Goal: Task Accomplishment & Management: Complete application form

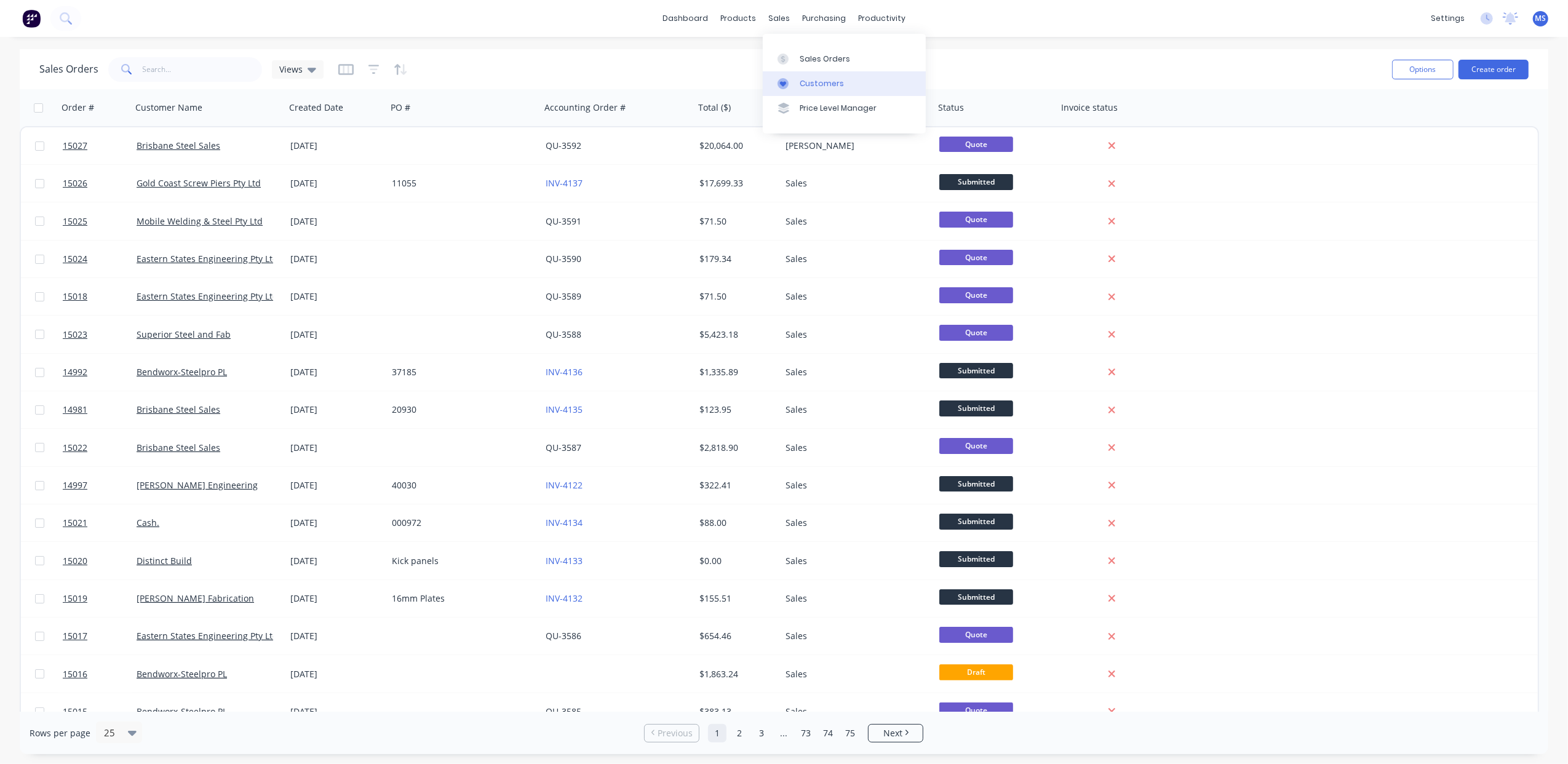
click at [807, 75] on link "Customers" at bounding box center [844, 83] width 163 height 24
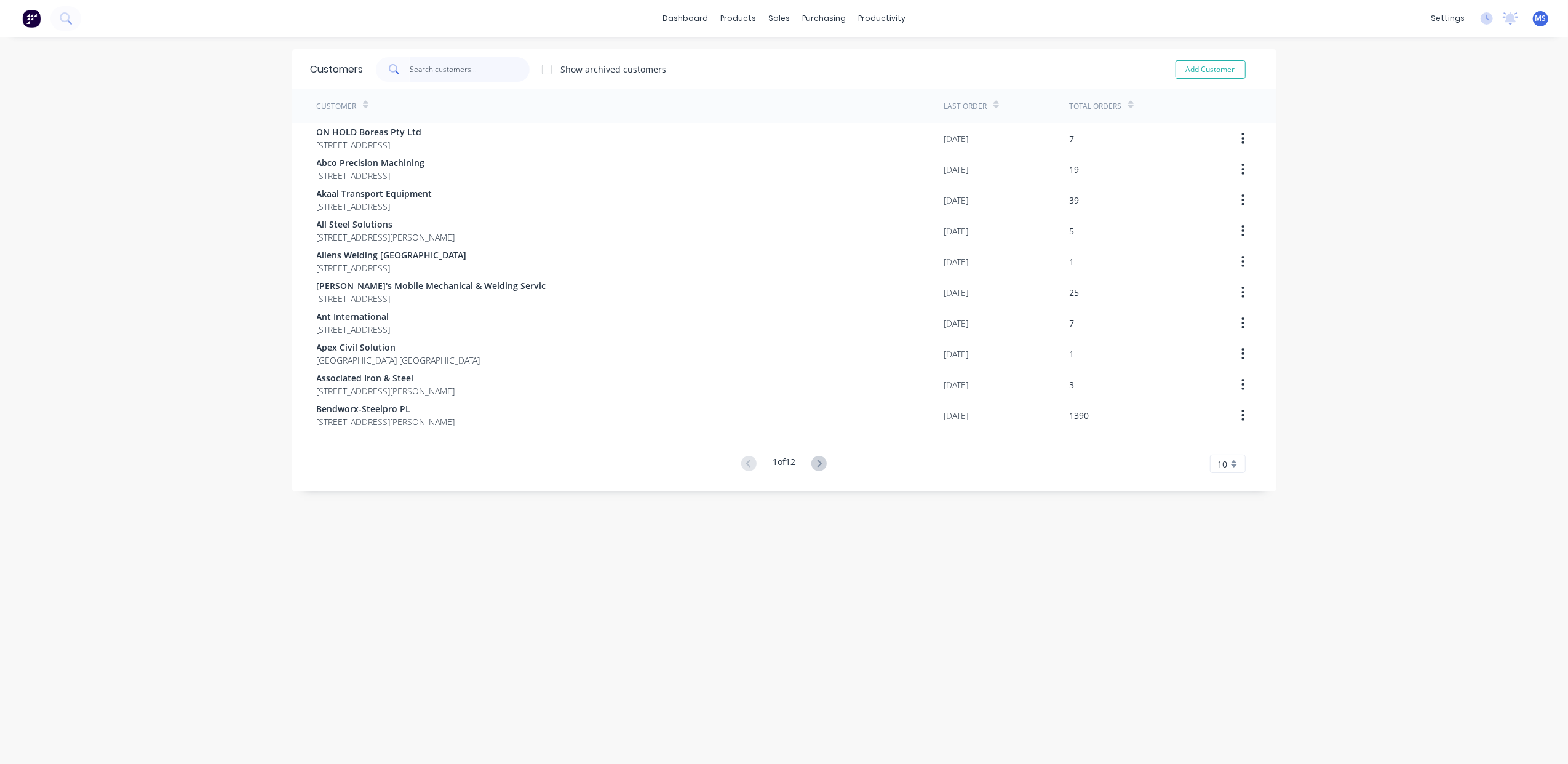
click at [431, 71] on input "text" at bounding box center [470, 69] width 120 height 24
type input "s"
click at [811, 85] on div "Customers" at bounding box center [815, 83] width 44 height 11
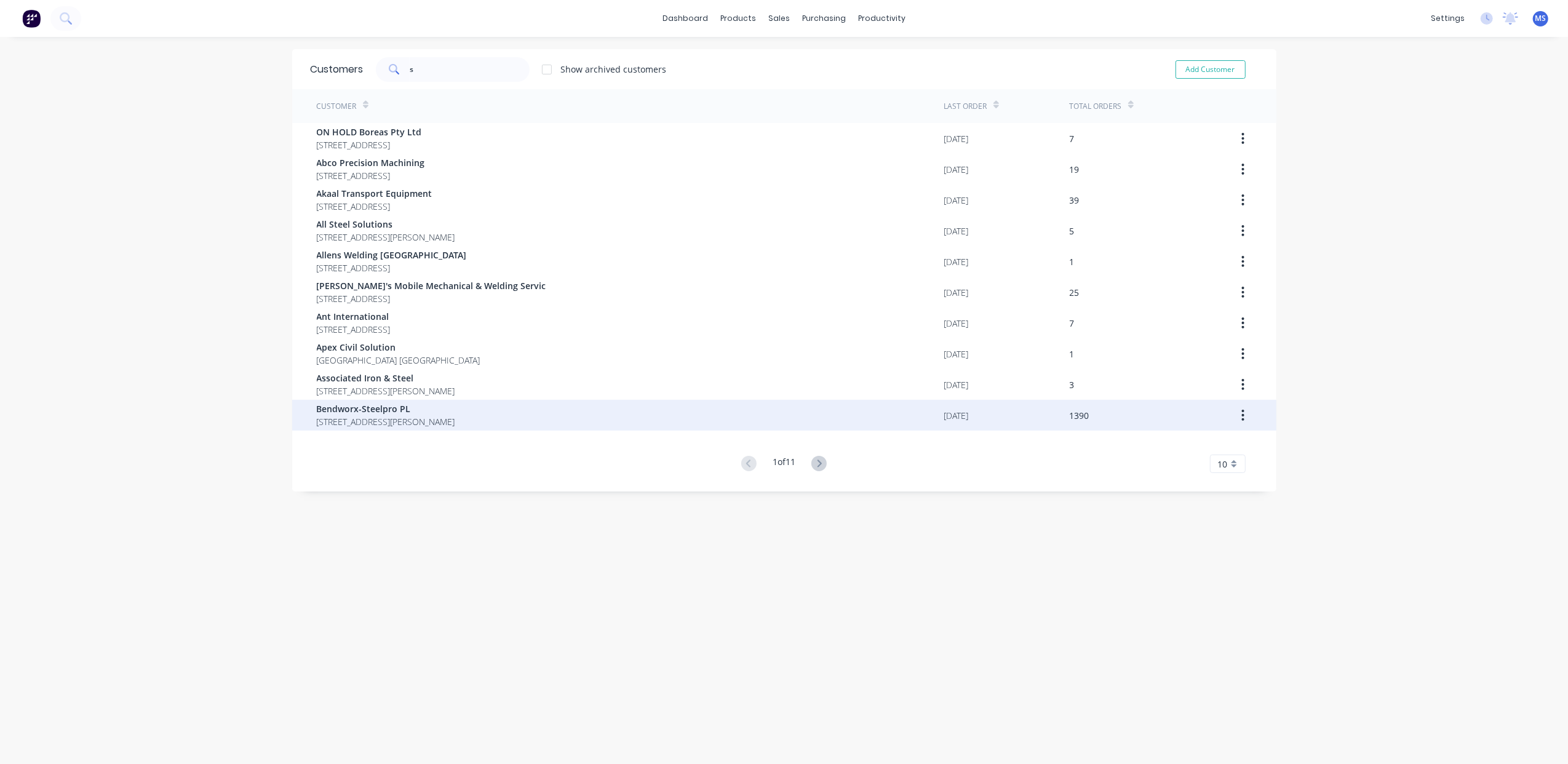
click at [535, 422] on div "Bendworx-Steelpro PL [STREET_ADDRESS][PERSON_NAME]" at bounding box center [630, 415] width 627 height 31
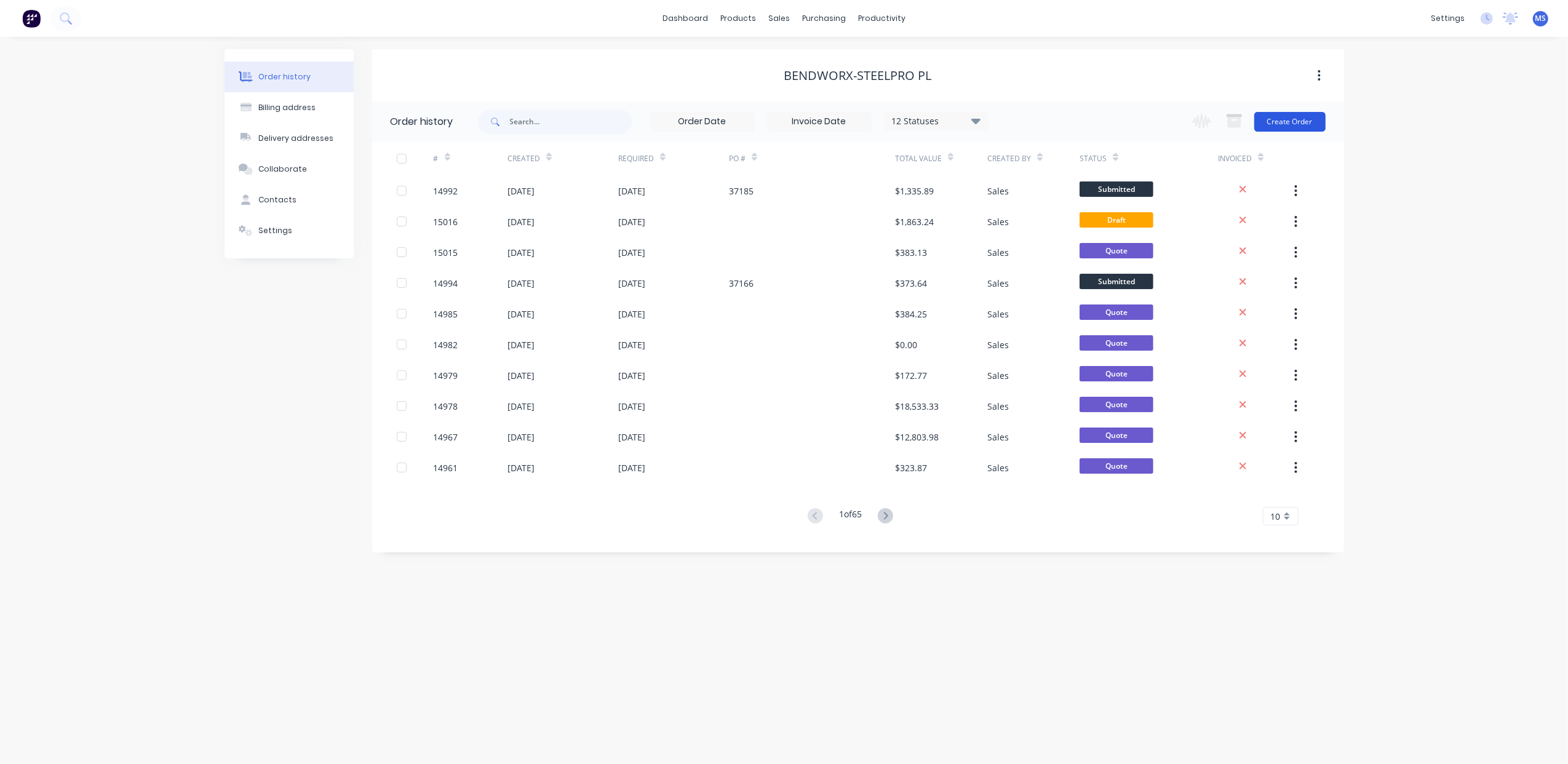
click at [1275, 117] on button "Create Order" at bounding box center [1290, 122] width 71 height 20
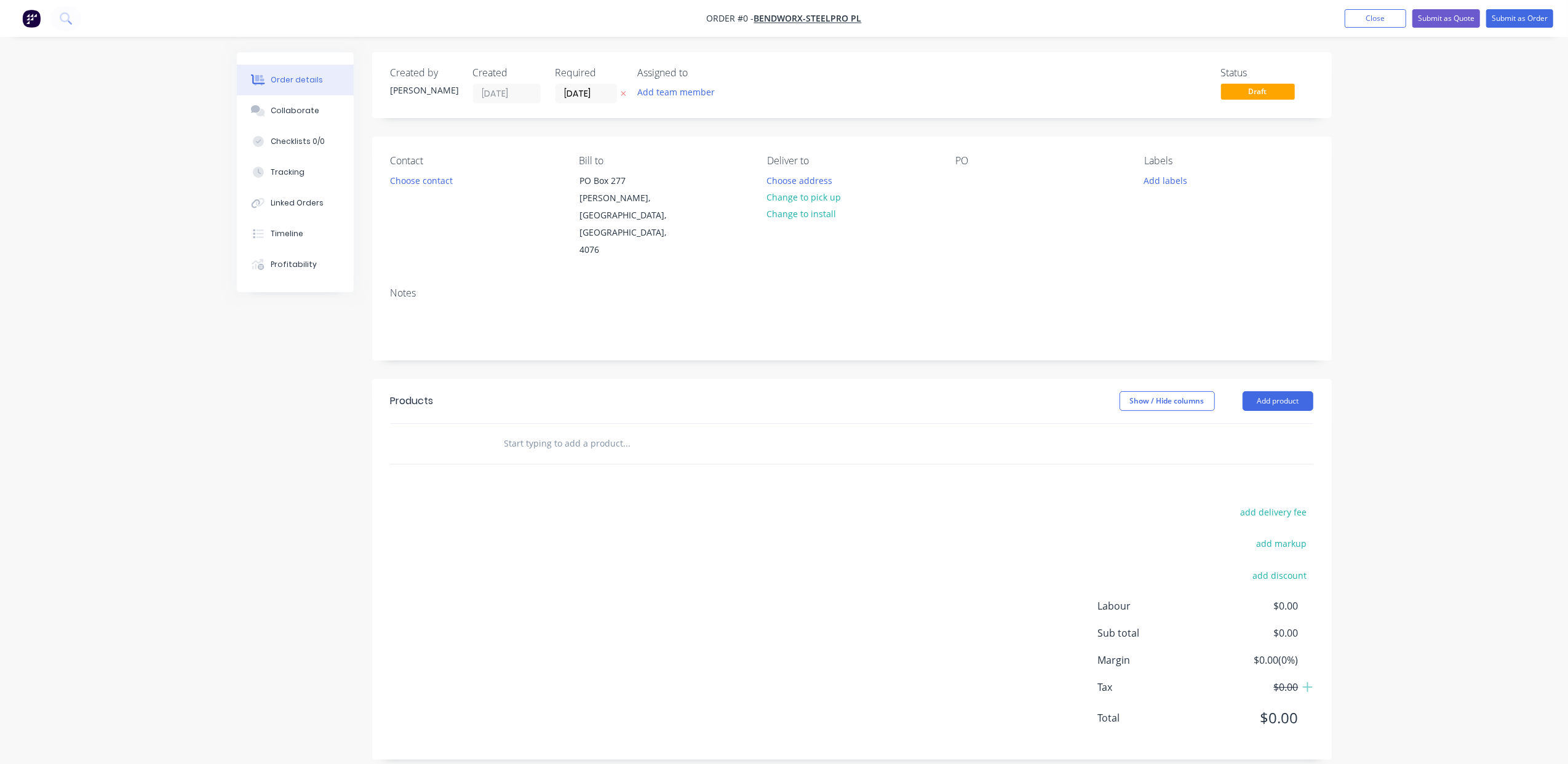
click at [552, 432] on input "text" at bounding box center [626, 443] width 246 height 24
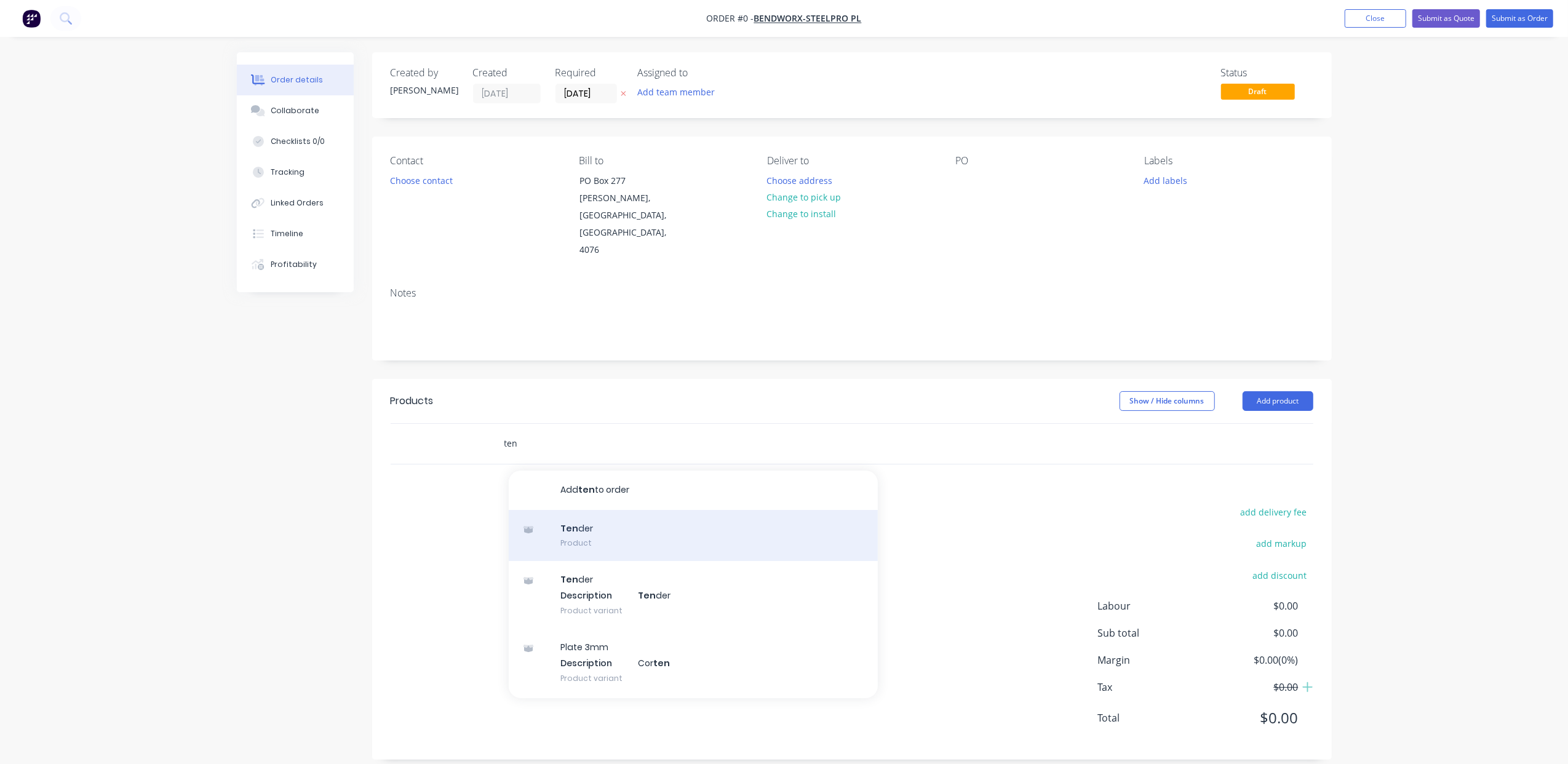
type input "ten"
click at [620, 510] on div "Ten der Product" at bounding box center [693, 536] width 369 height 52
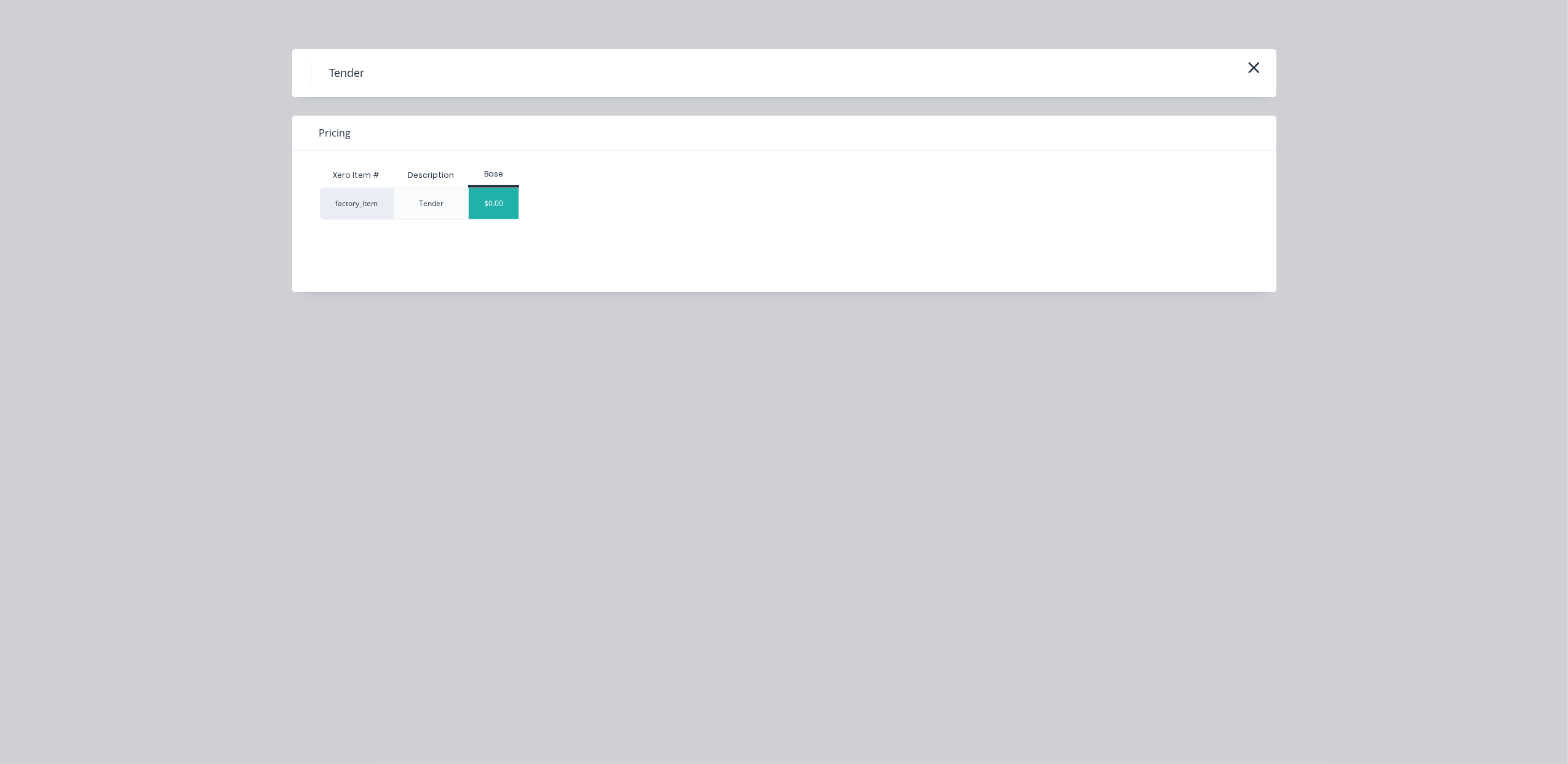
click at [491, 208] on div "$0.00" at bounding box center [493, 204] width 50 height 31
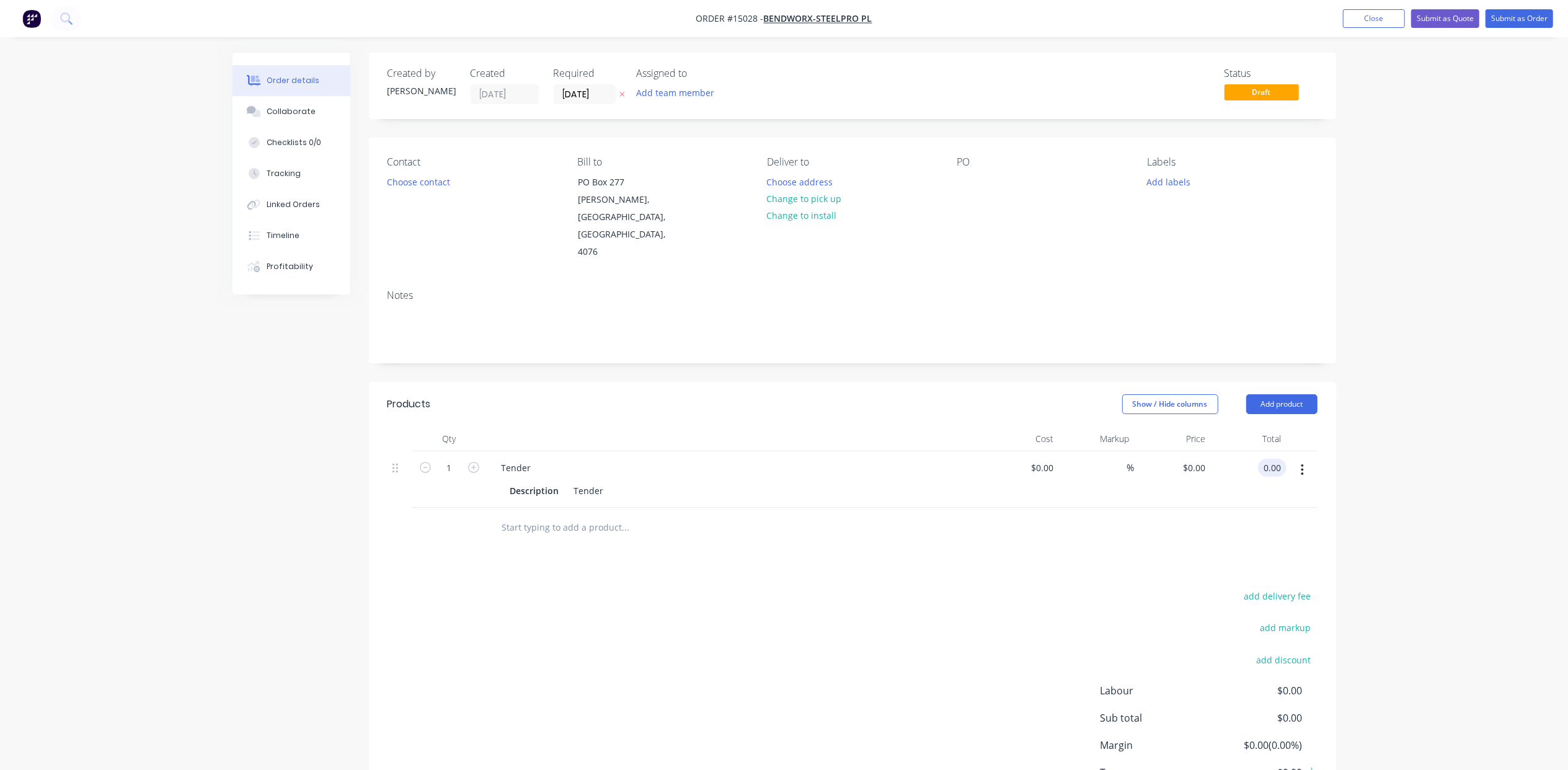
click at [1268, 459] on input "0.00" at bounding box center [1274, 468] width 23 height 18
type input "685"
type input "$685.00"
click at [1445, 21] on button "Submit as Quote" at bounding box center [1445, 19] width 68 height 19
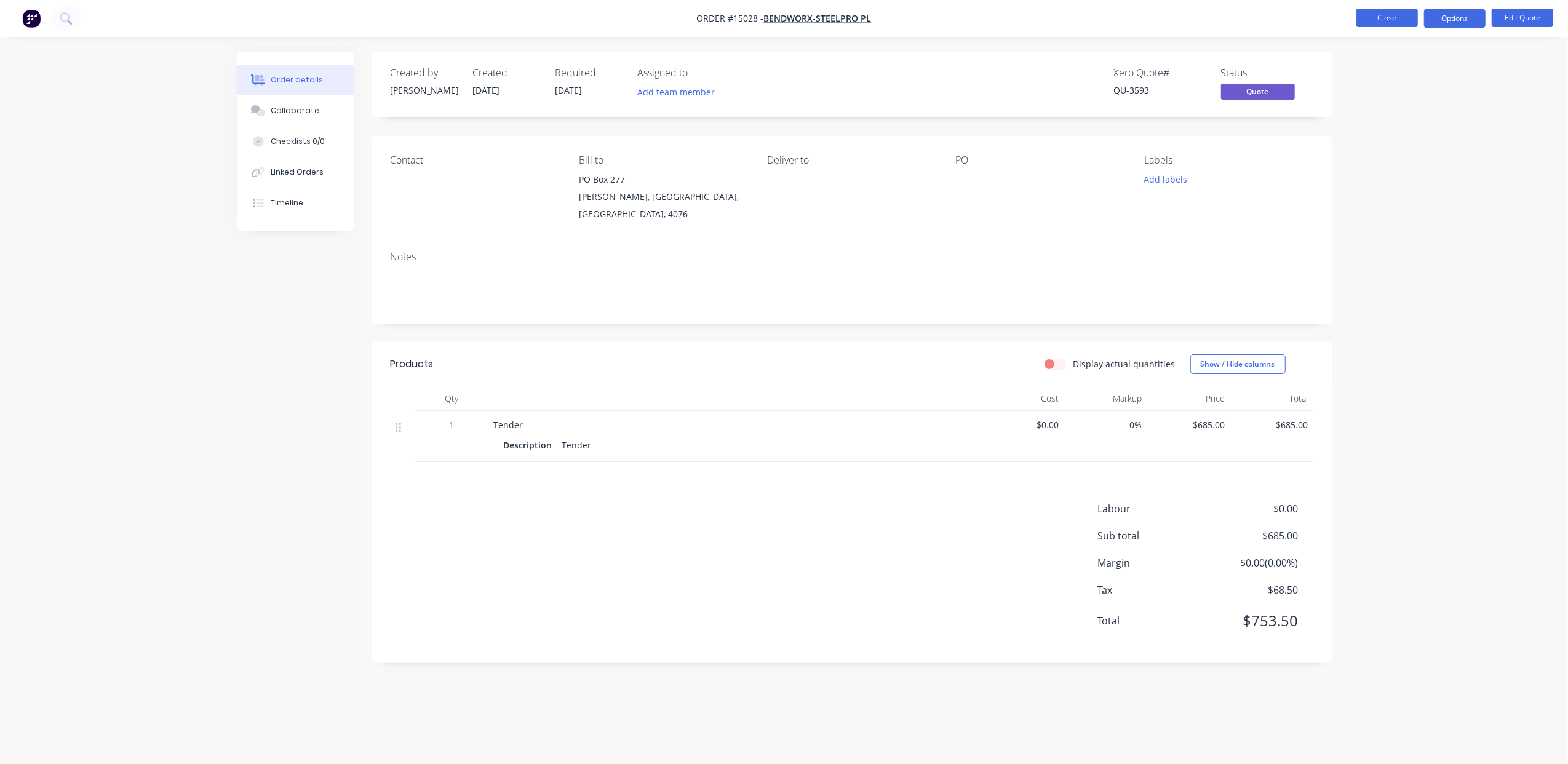
click at [1409, 11] on button "Close" at bounding box center [1386, 18] width 61 height 19
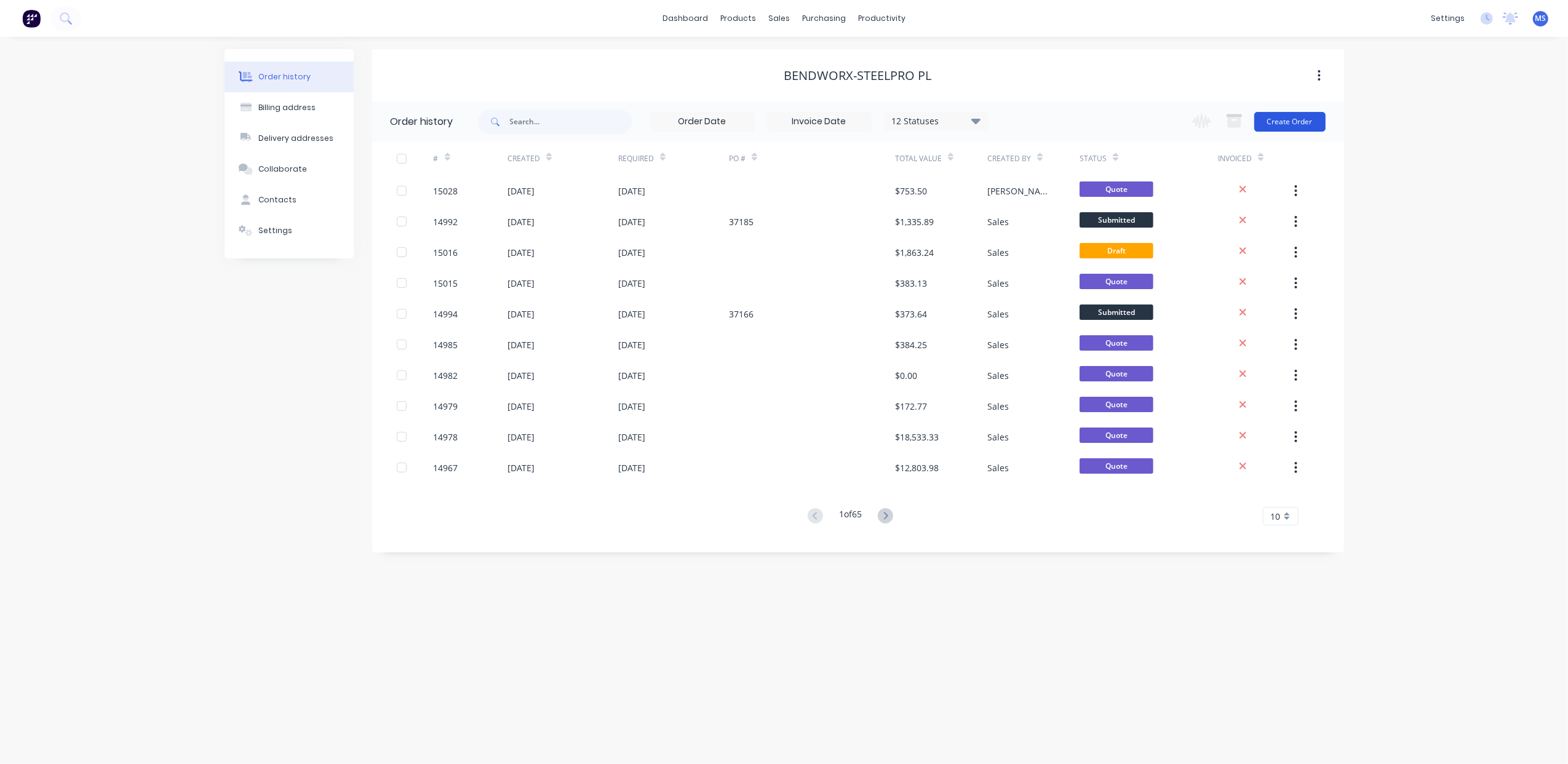
click at [1269, 126] on button "Create Order" at bounding box center [1290, 122] width 71 height 20
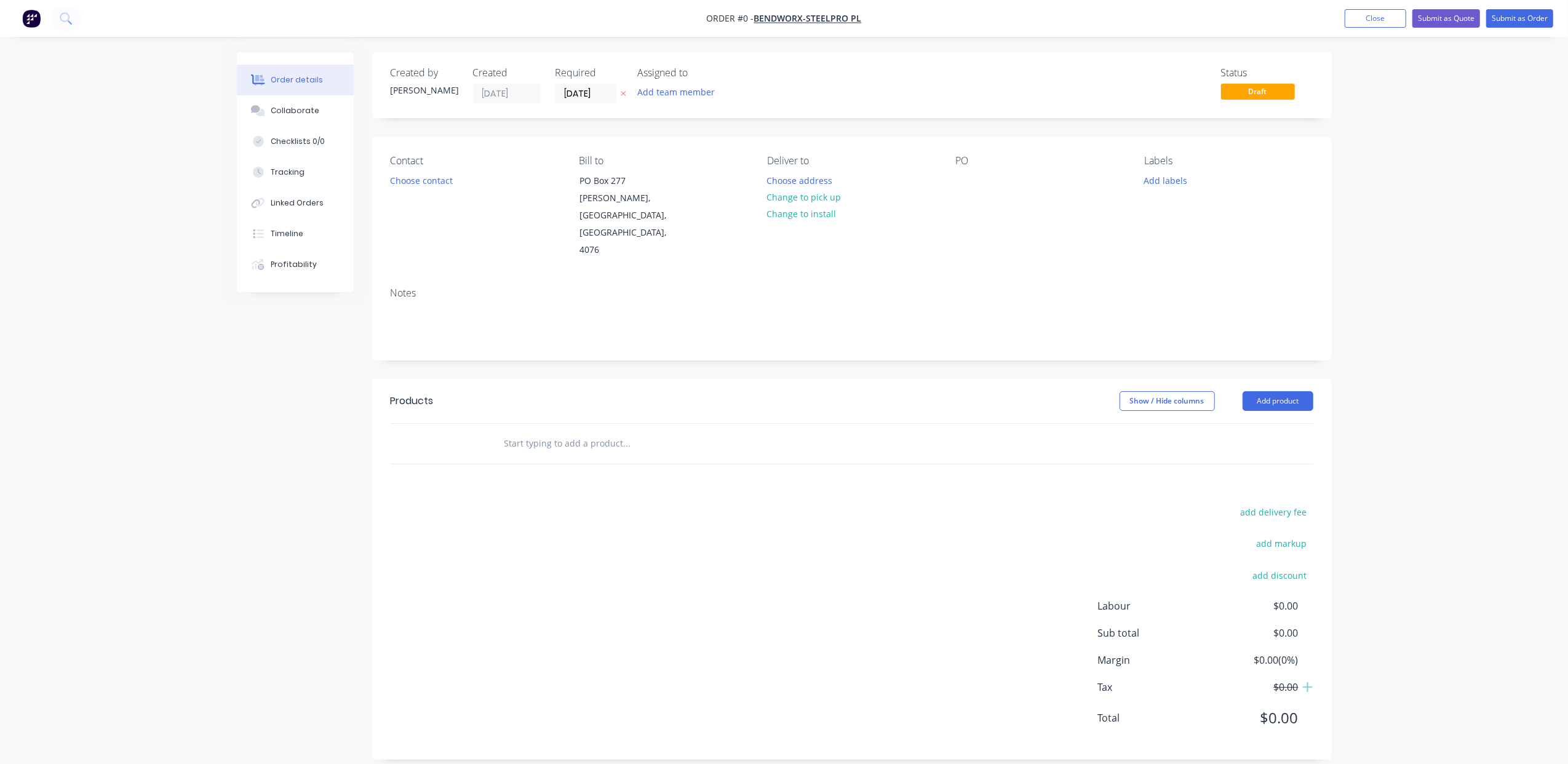
click at [556, 432] on input "text" at bounding box center [626, 443] width 246 height 24
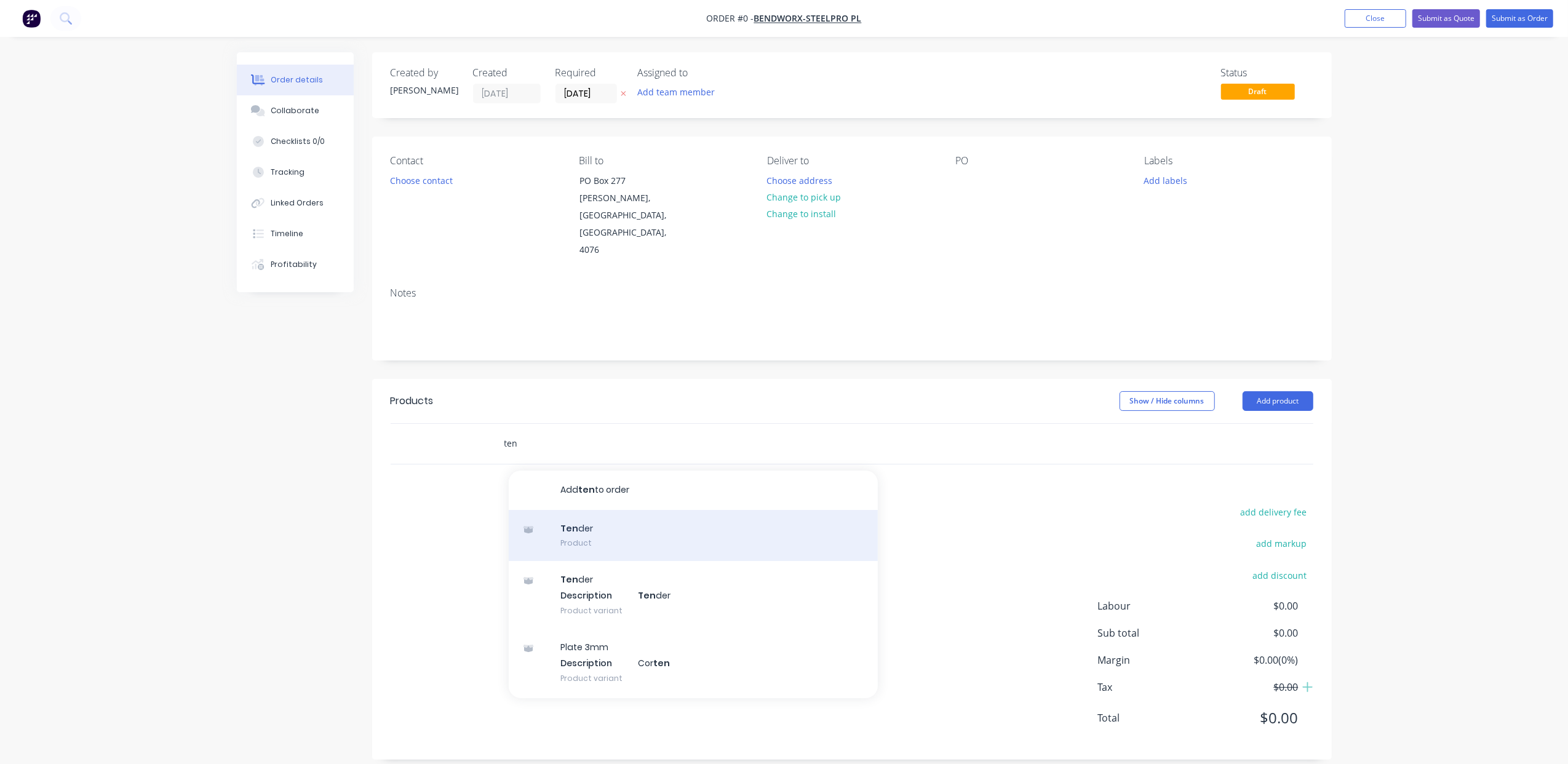
type input "ten"
click at [615, 510] on div "Ten der Product" at bounding box center [693, 536] width 369 height 52
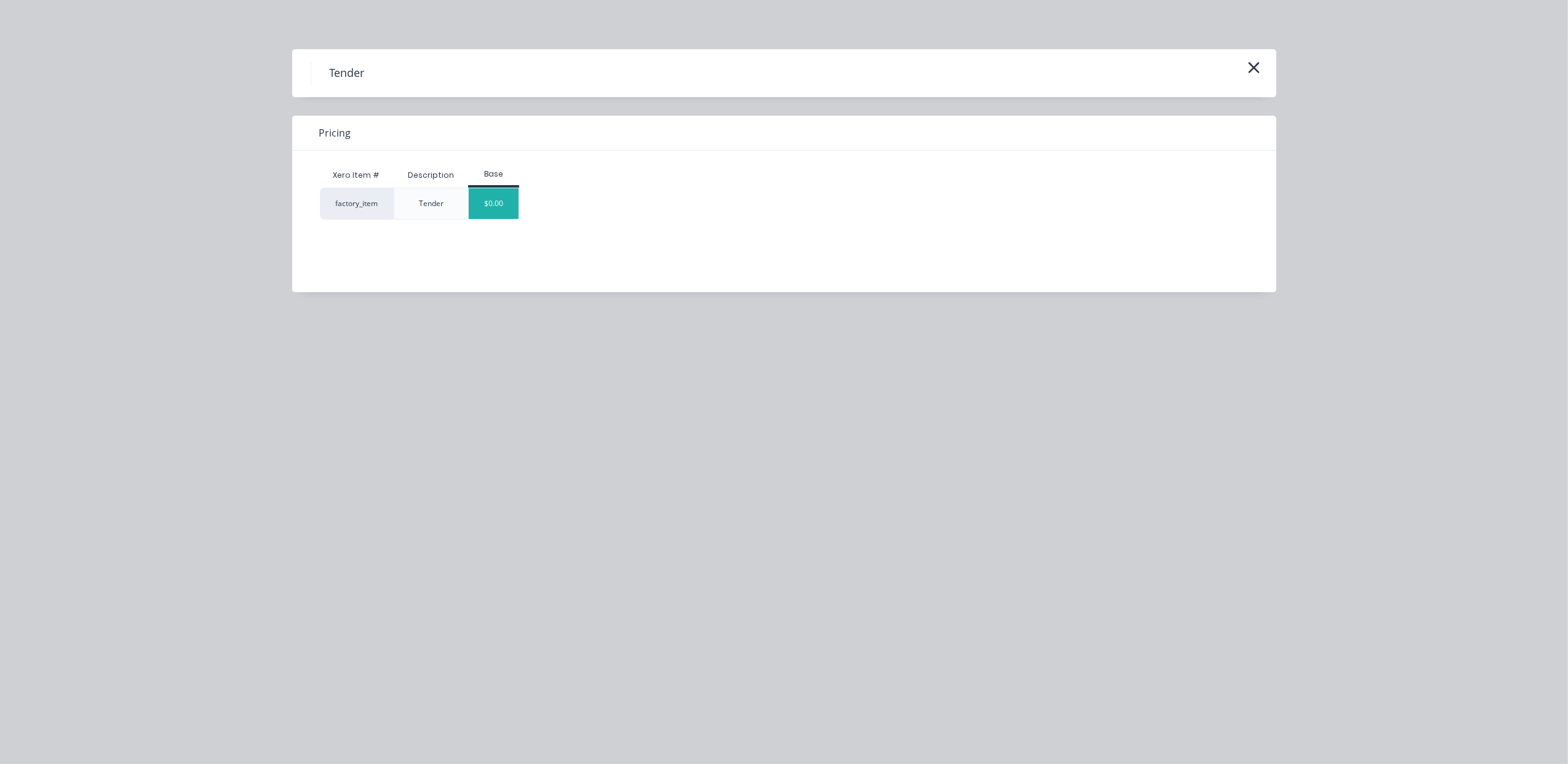
click at [492, 206] on div "$0.00" at bounding box center [493, 204] width 50 height 31
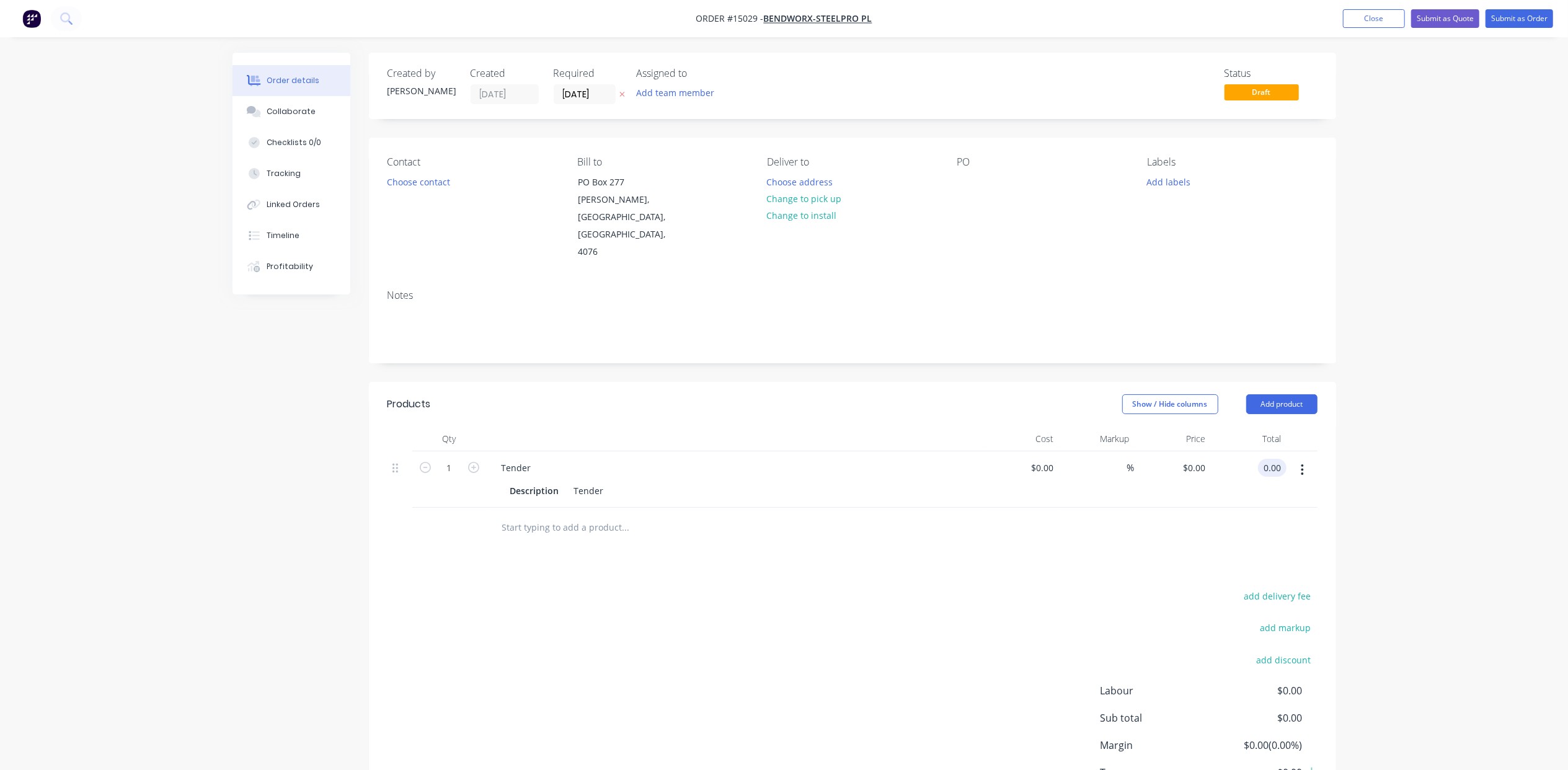
click at [1278, 459] on input "0.00" at bounding box center [1274, 468] width 23 height 18
type input "1048"
type input "$1,048.00"
click at [1458, 18] on button "Submit as Quote" at bounding box center [1445, 19] width 68 height 19
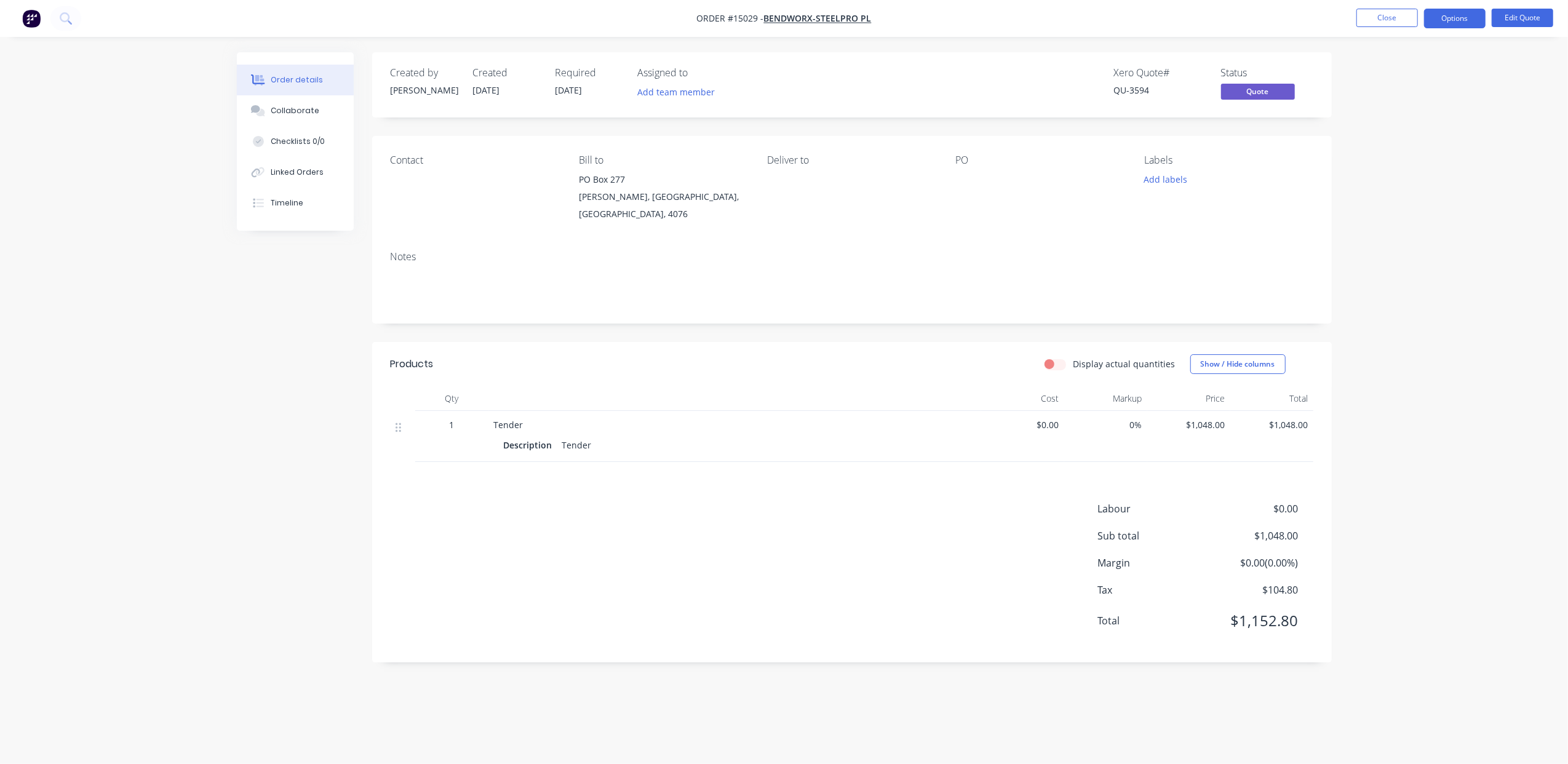
click at [1376, 20] on button "Close" at bounding box center [1386, 18] width 61 height 19
